Goal: Task Accomplishment & Management: Use online tool/utility

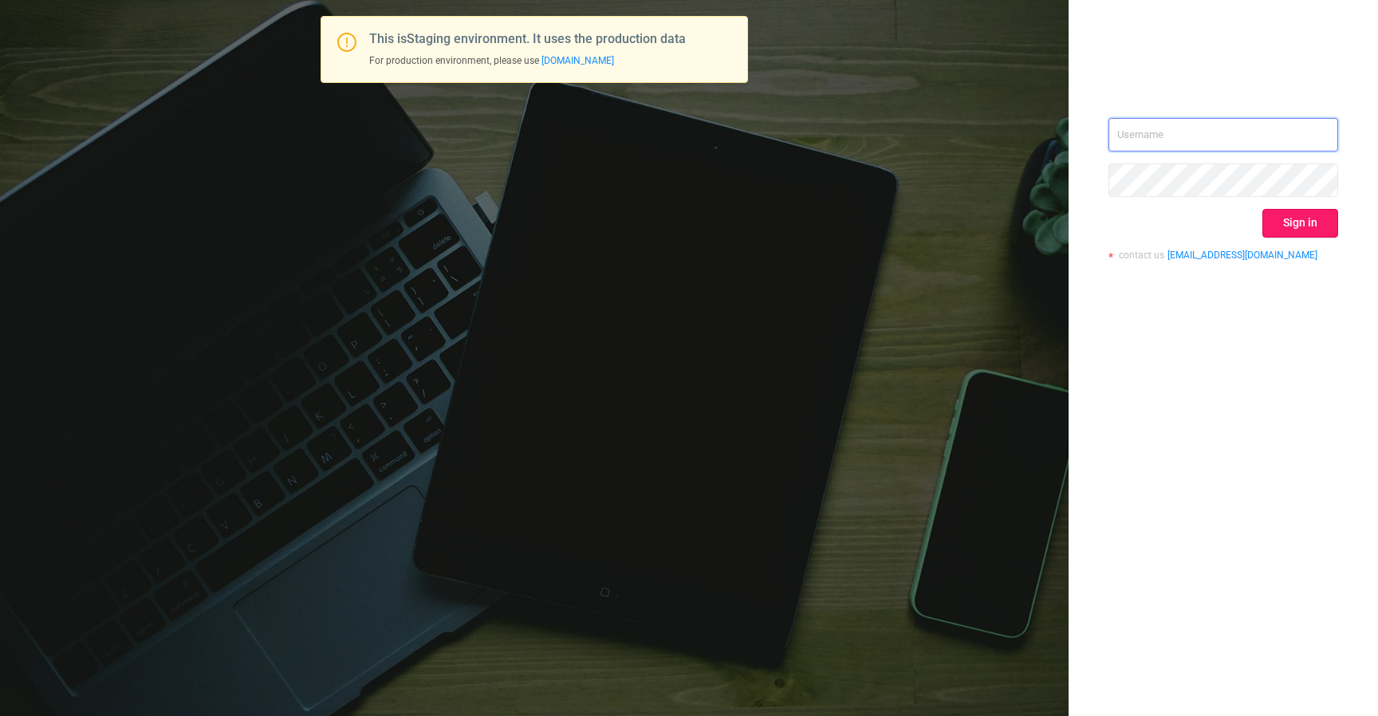
type input "[EMAIL_ADDRESS][DOMAIN_NAME]"
click at [1278, 215] on button "Sign in" at bounding box center [1301, 223] width 76 height 29
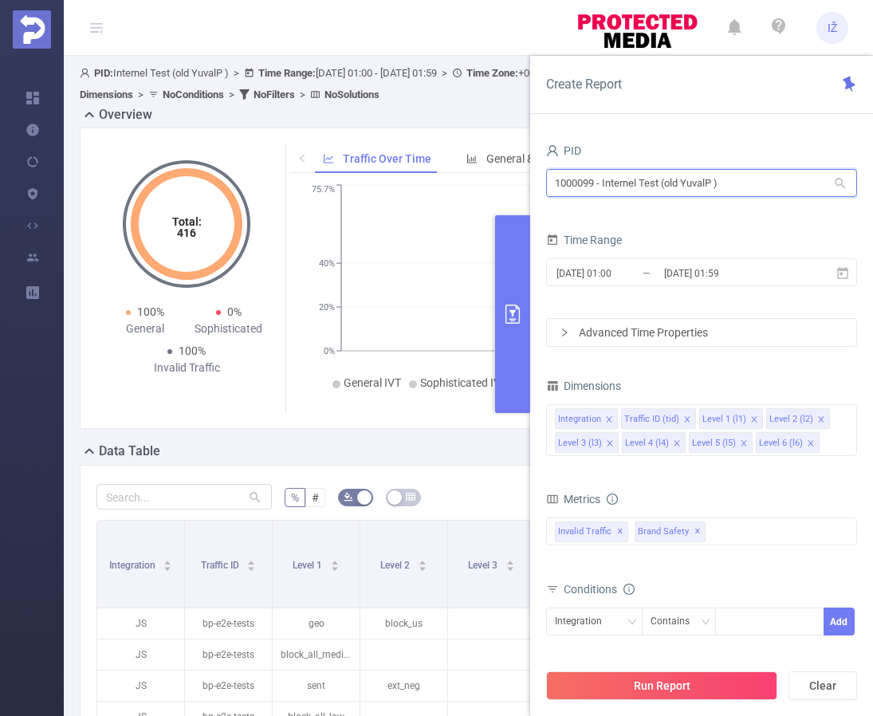
click at [694, 181] on input "1000099 - Internel Test (old YuvalP )" at bounding box center [701, 183] width 311 height 28
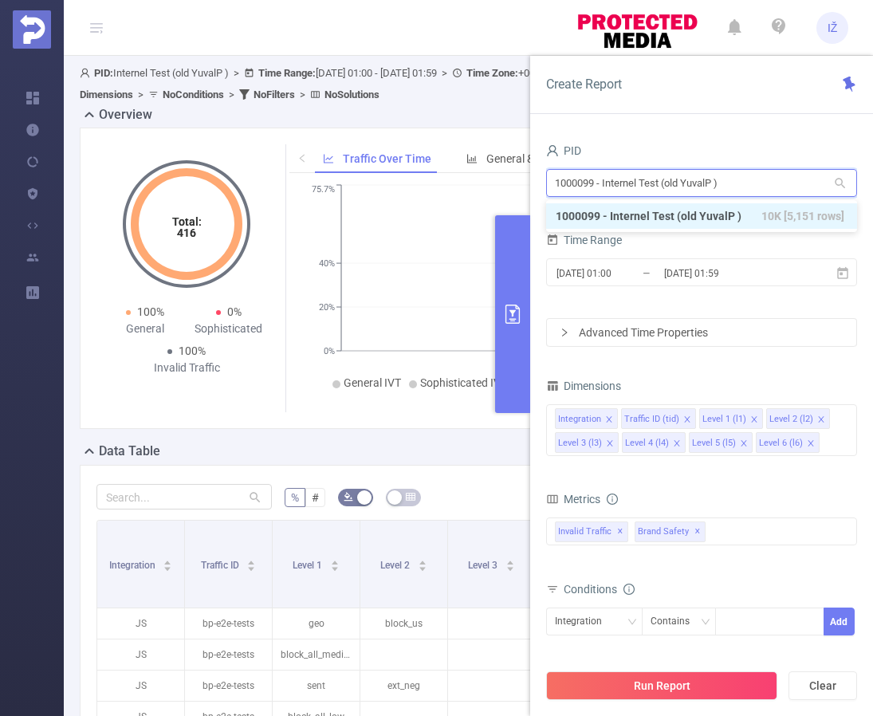
click at [694, 181] on input "1000099 - Internel Test (old YuvalP )" at bounding box center [701, 183] width 311 height 28
type input "98"
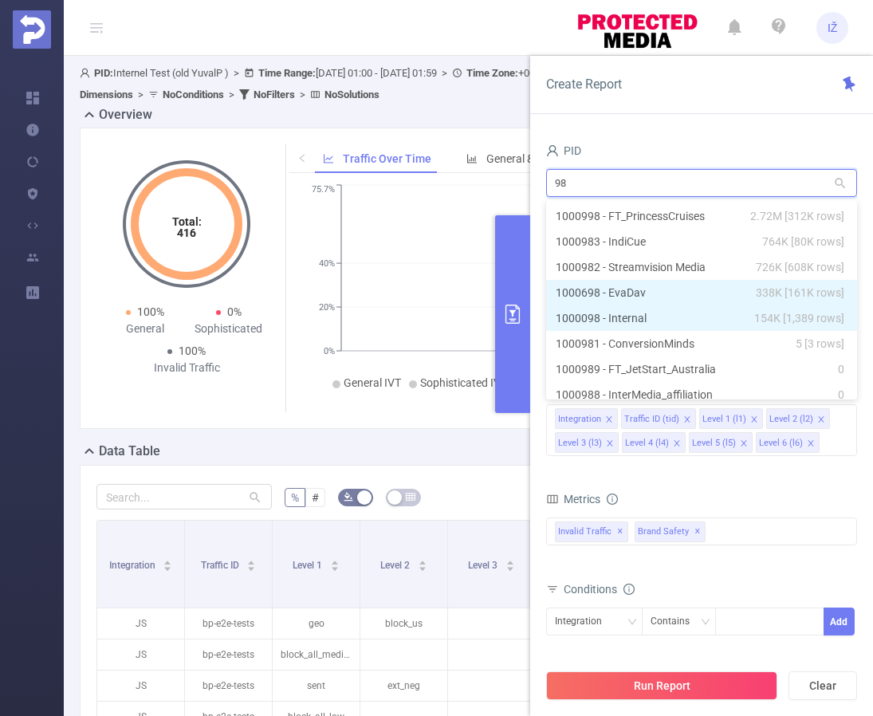
click at [653, 306] on li "1000098 - Internal 154K [1,389 rows]" at bounding box center [701, 318] width 311 height 26
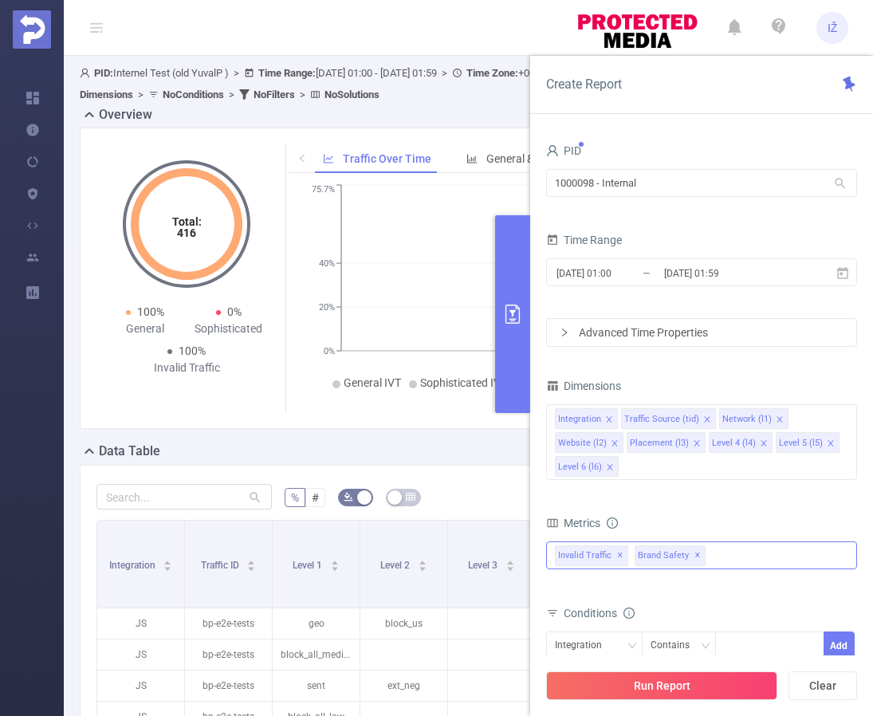
click at [722, 556] on div "Invalid Traffic ✕ Brand Safety ✕" at bounding box center [701, 556] width 311 height 28
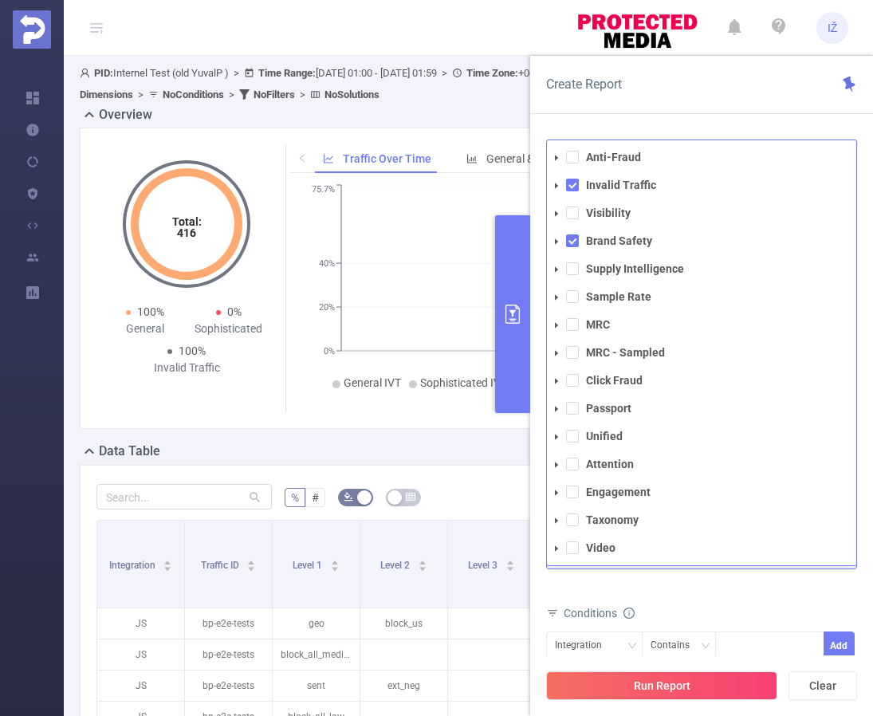
click at [579, 215] on li "Visibility" at bounding box center [701, 214] width 309 height 22
click at [575, 163] on span at bounding box center [572, 157] width 13 height 13
click at [575, 160] on span at bounding box center [572, 157] width 13 height 13
click at [573, 212] on span at bounding box center [572, 213] width 13 height 13
click at [575, 161] on span at bounding box center [572, 157] width 13 height 13
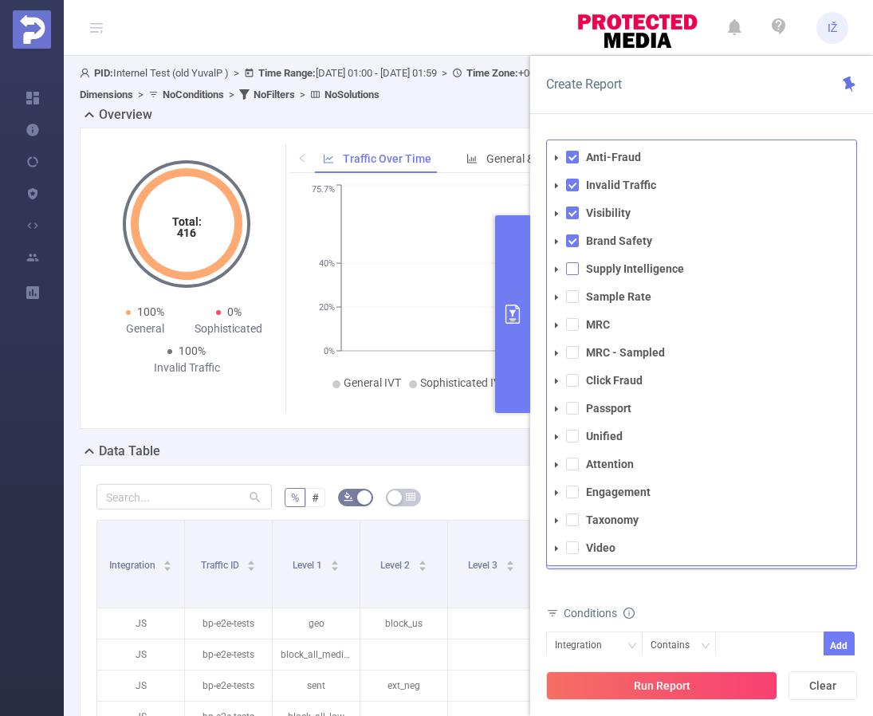
click at [577, 274] on span at bounding box center [572, 268] width 13 height 13
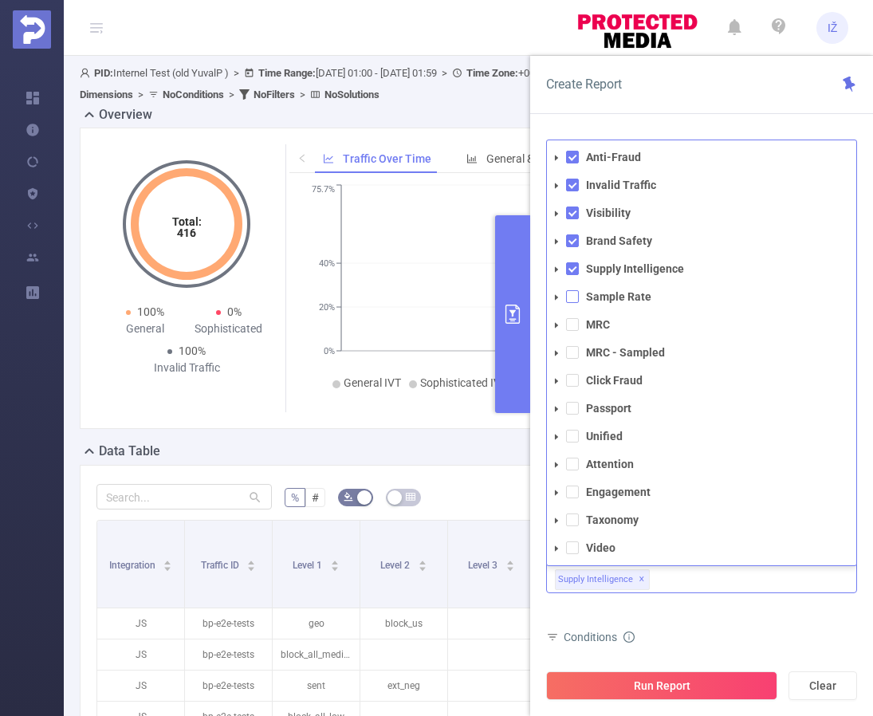
click at [573, 301] on span at bounding box center [572, 296] width 13 height 13
click at [789, 589] on div "Anti-Fraud Invalid Traffic Visibility Brand Safety Supply Intelligence Sample R…" at bounding box center [701, 568] width 311 height 52
click at [726, 679] on button "Run Report" at bounding box center [661, 686] width 231 height 29
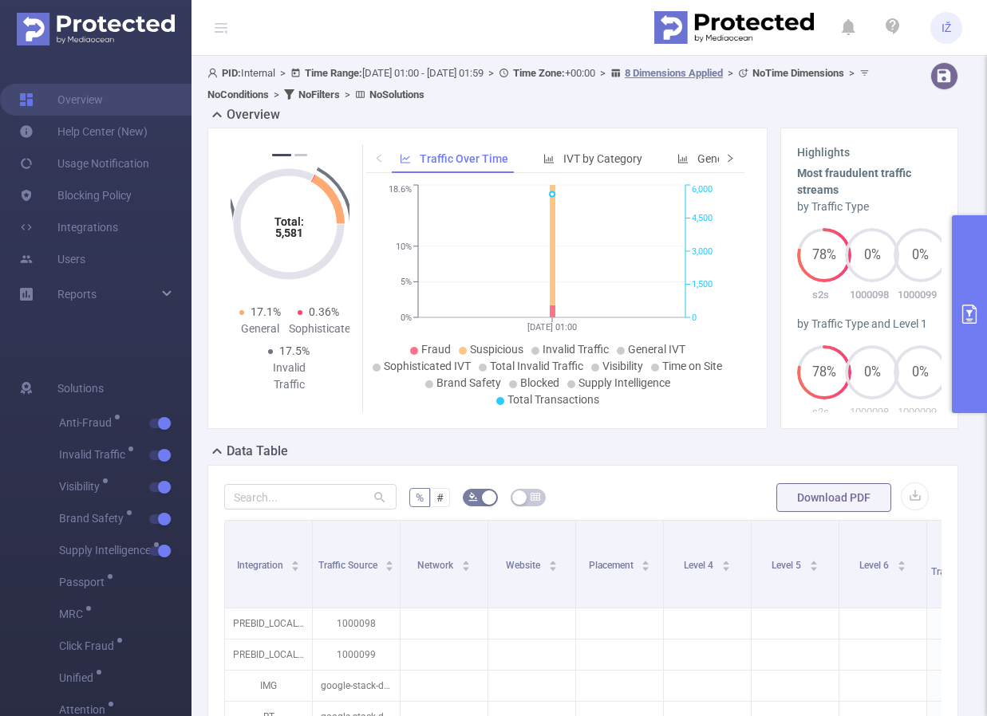
click at [724, 164] on span at bounding box center [729, 159] width 11 height 17
click at [724, 163] on span at bounding box center [729, 159] width 11 height 17
click at [645, 161] on span "Smart Agent" at bounding box center [655, 158] width 62 height 13
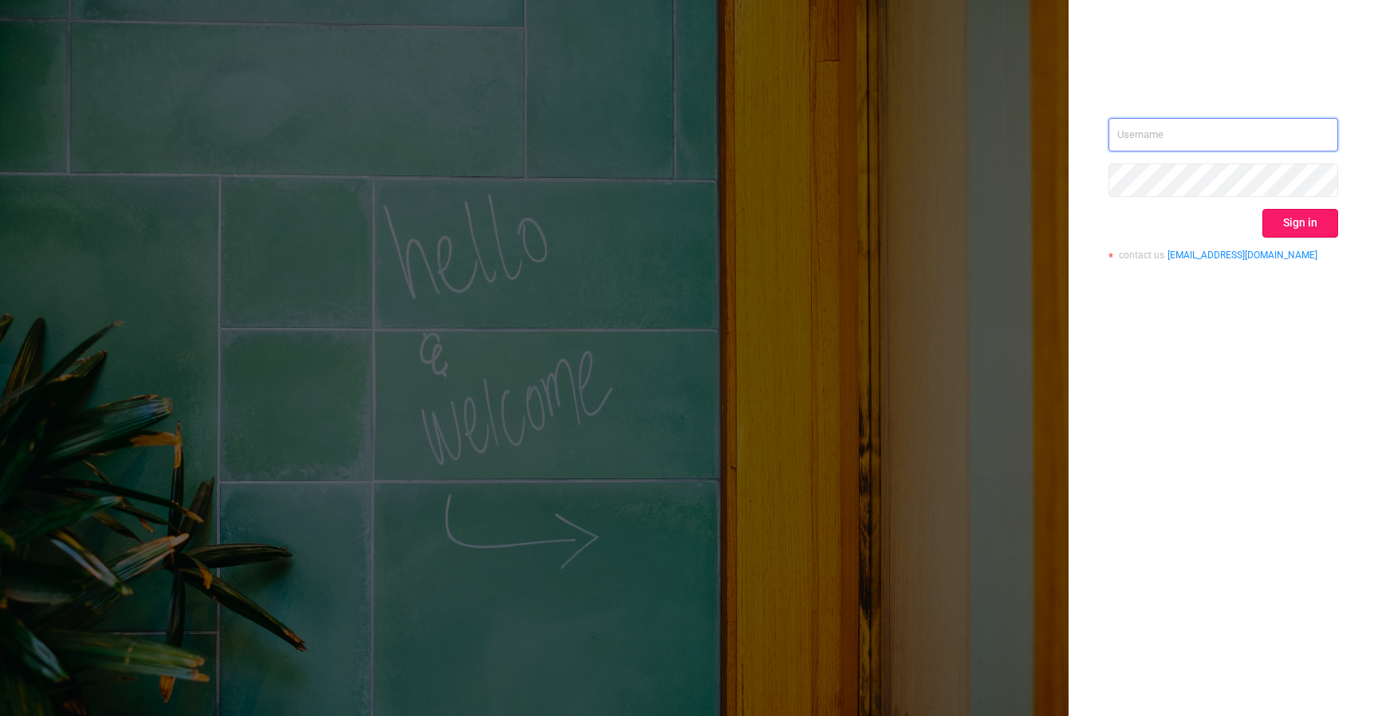
type input "[EMAIL_ADDRESS][DOMAIN_NAME]"
click at [1291, 222] on button "Sign in" at bounding box center [1301, 223] width 76 height 29
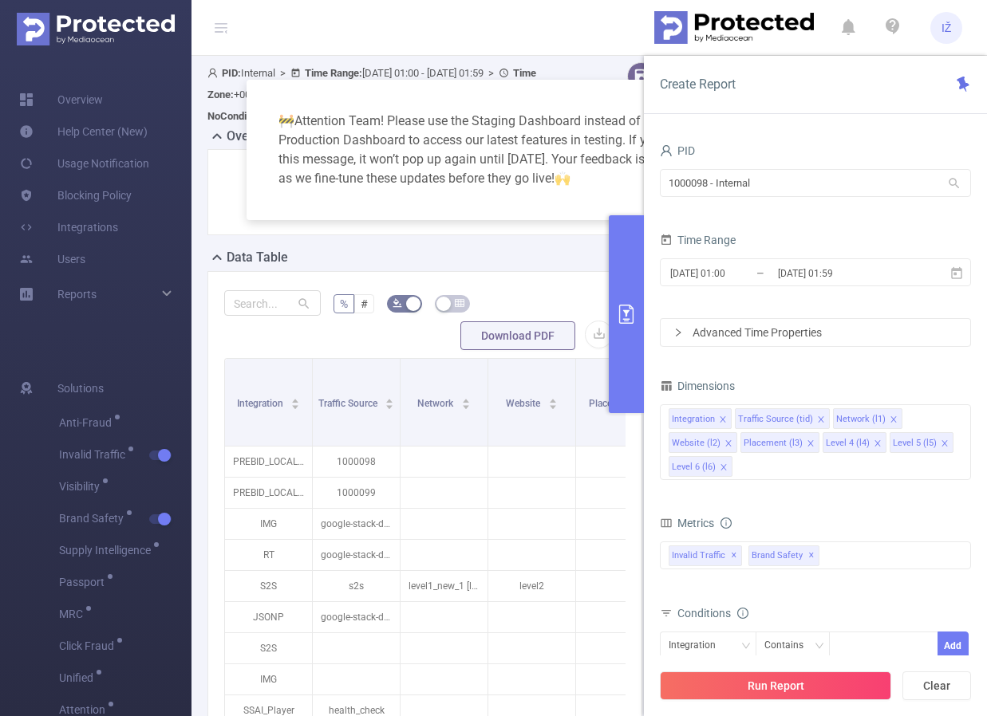
click at [719, 107] on icon "icon: close" at bounding box center [717, 101] width 13 height 13
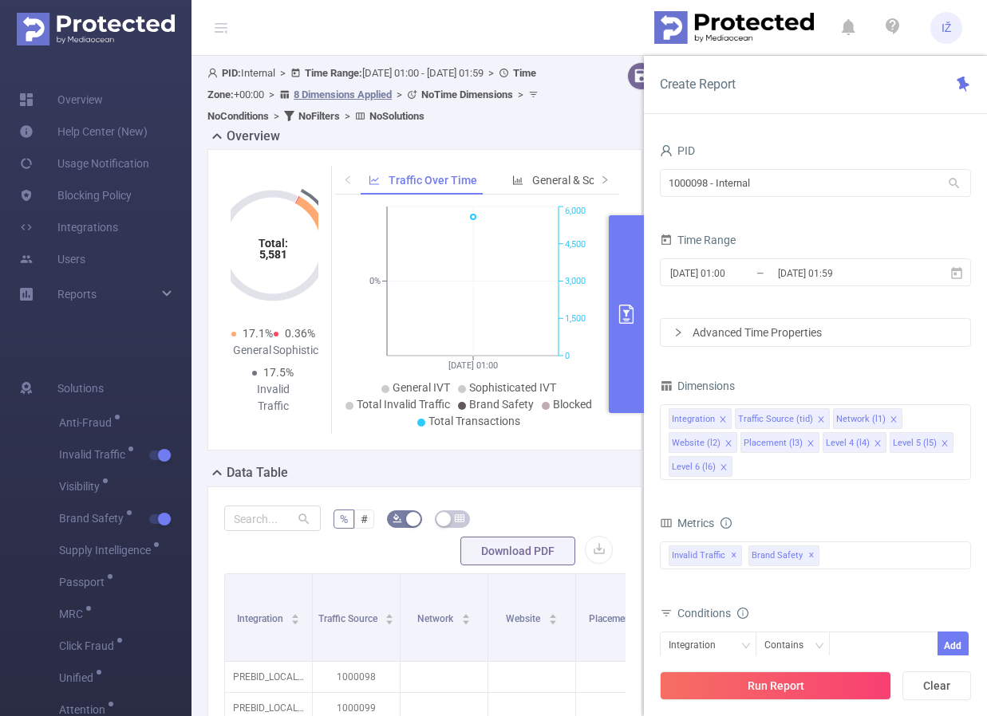
click at [633, 275] on button "primary" at bounding box center [626, 314] width 35 height 198
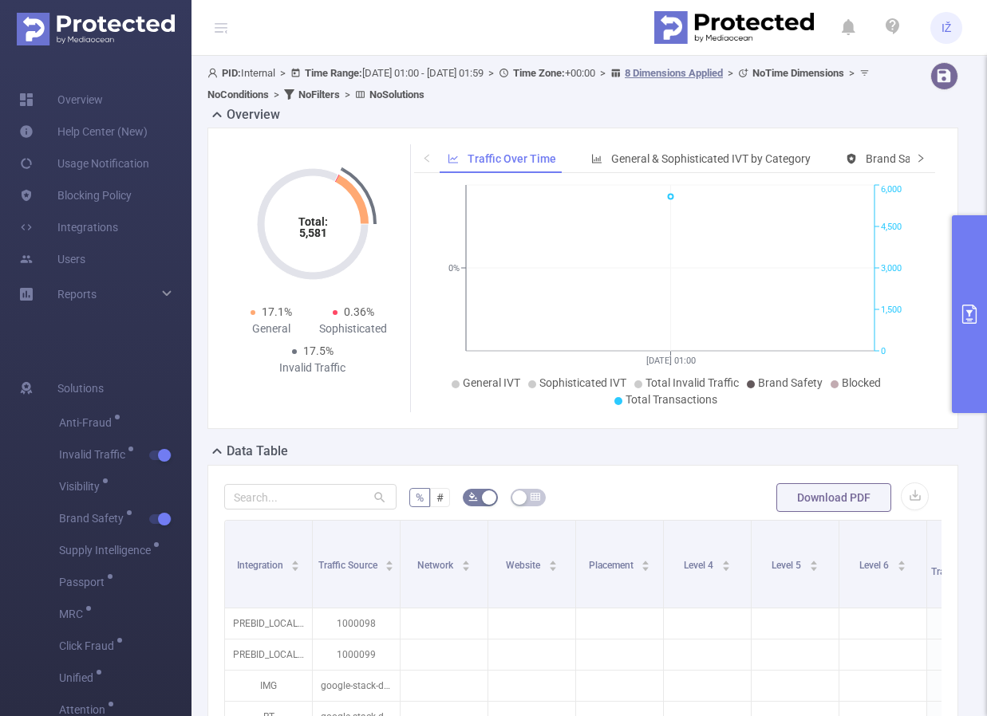
click at [915, 165] on span at bounding box center [920, 159] width 11 height 17
click at [817, 160] on span "Smart Agent" at bounding box center [845, 158] width 62 height 13
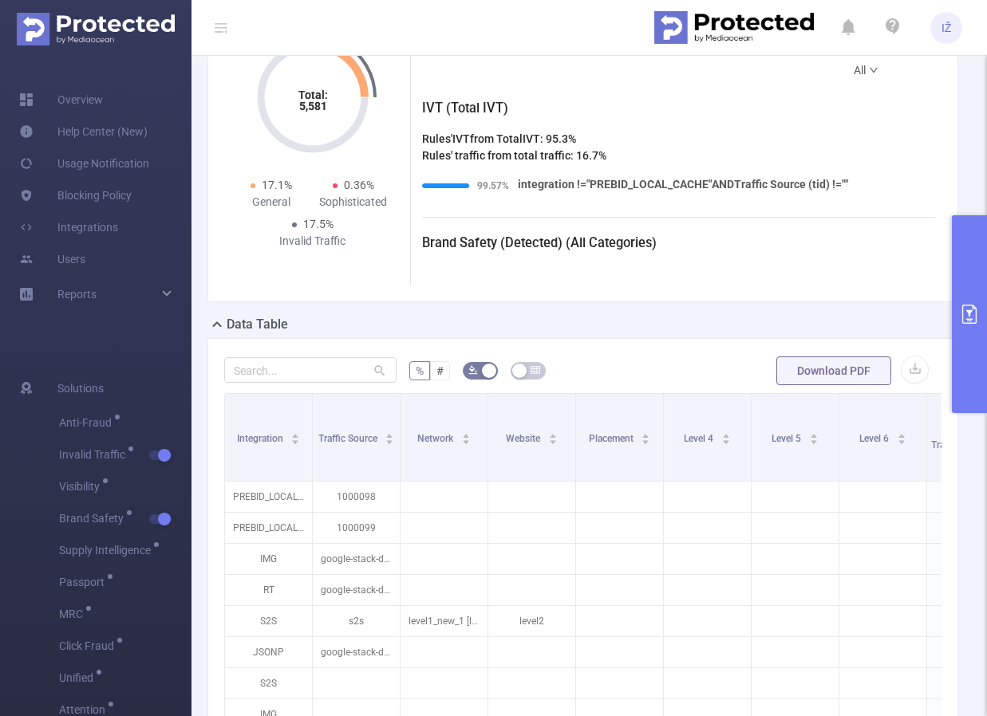
scroll to position [112, 0]
